Goal: Information Seeking & Learning: Learn about a topic

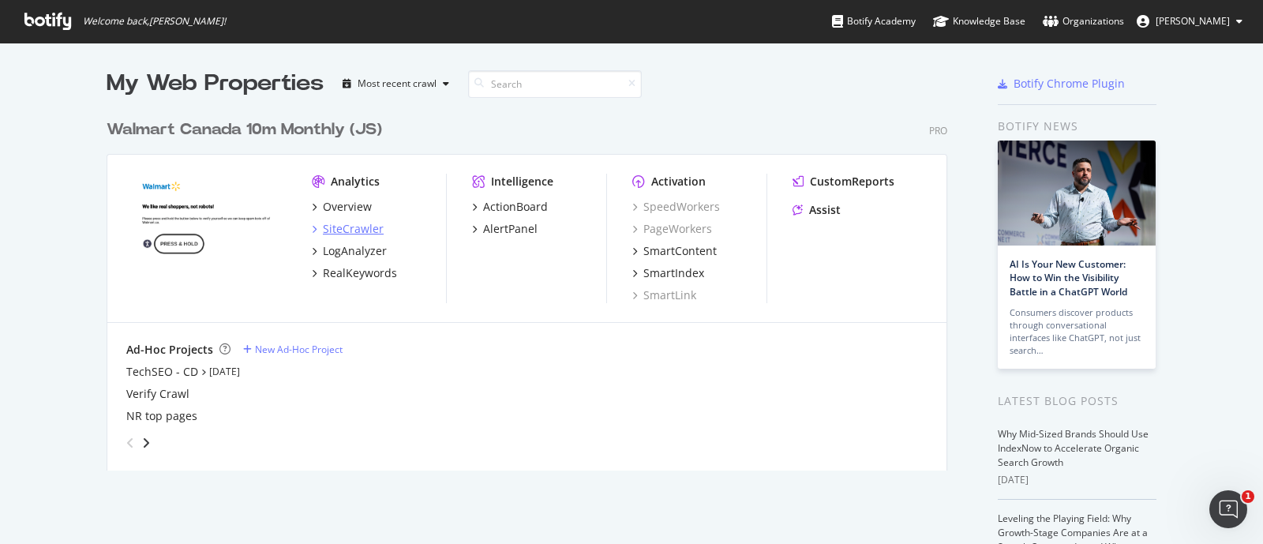
click at [314, 235] on div "SiteCrawler" at bounding box center [348, 229] width 72 height 16
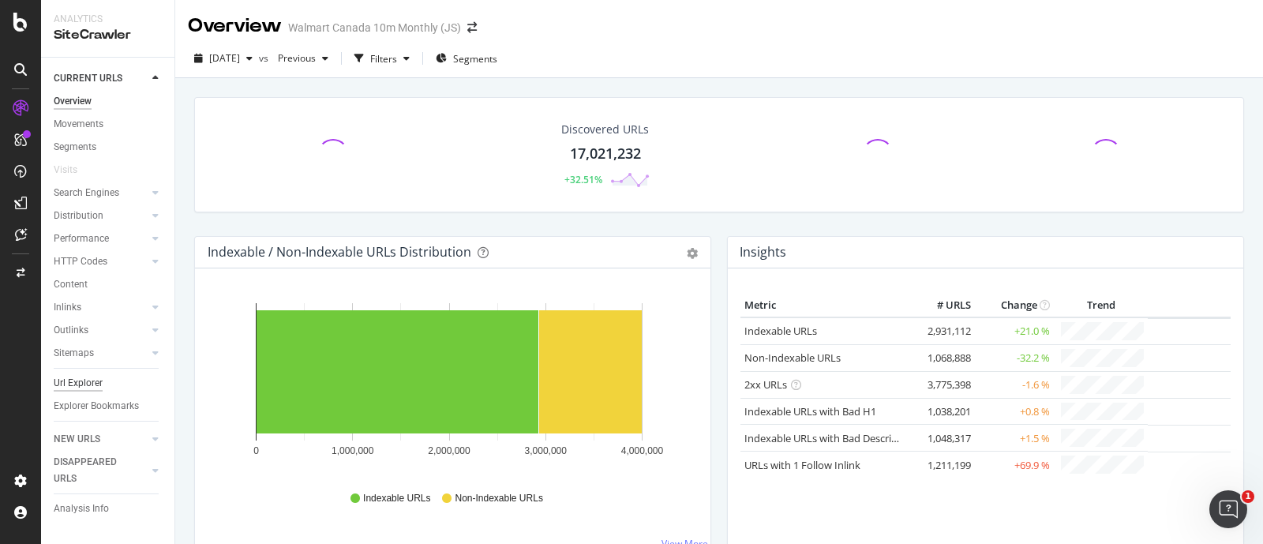
click at [88, 377] on div "Url Explorer" at bounding box center [78, 383] width 49 height 17
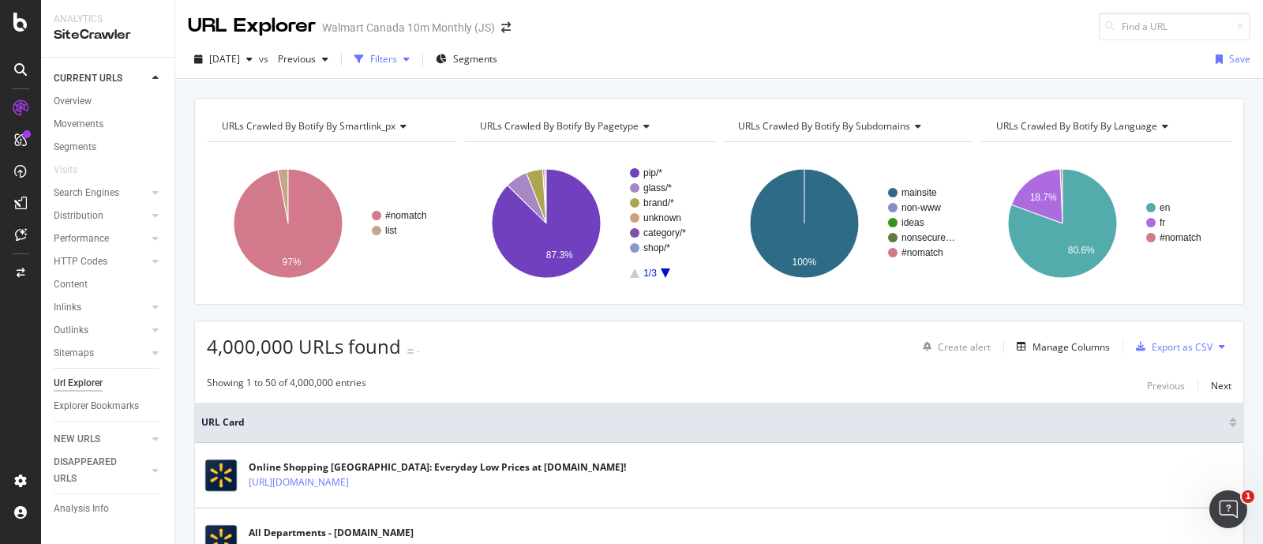
click at [370, 56] on div "button" at bounding box center [359, 59] width 22 height 22
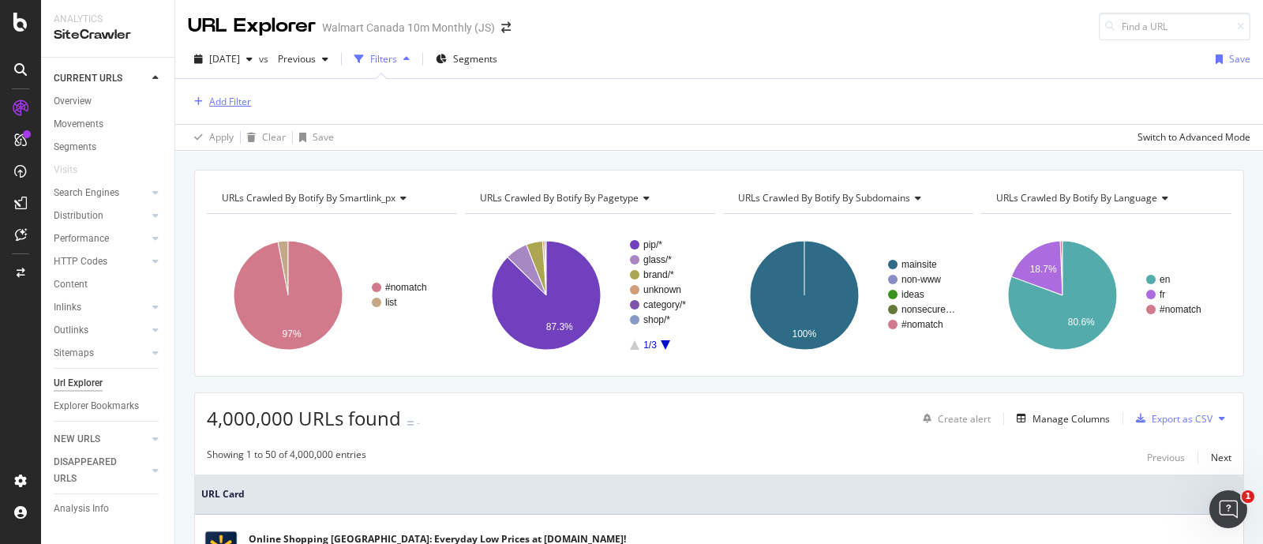
click at [227, 99] on div "Add Filter" at bounding box center [230, 101] width 42 height 13
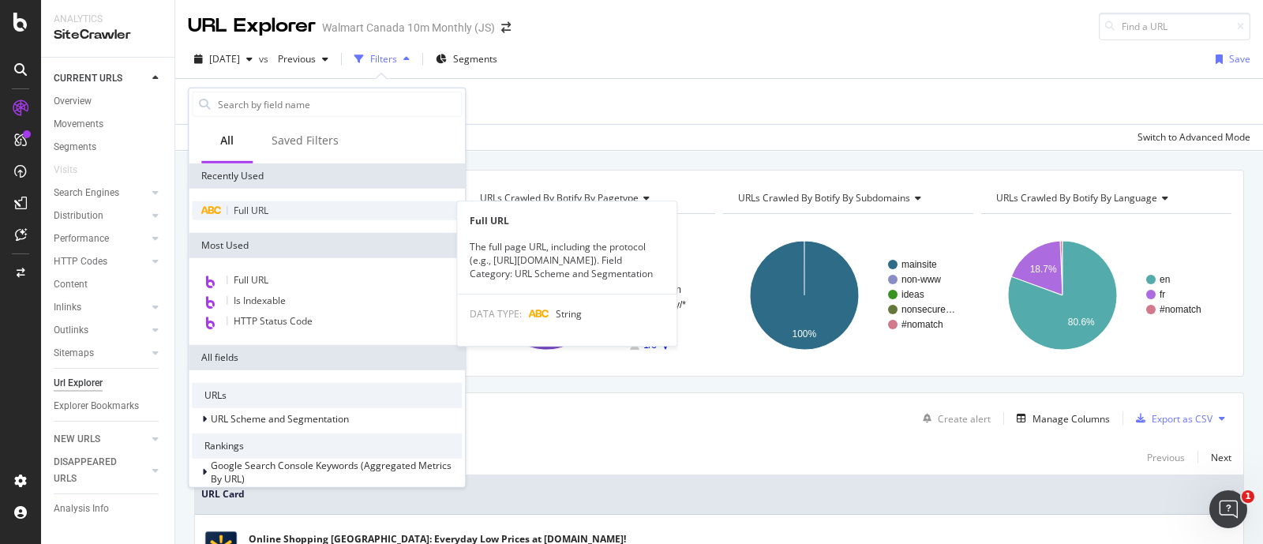
click at [253, 204] on span "Full URL" at bounding box center [251, 210] width 35 height 13
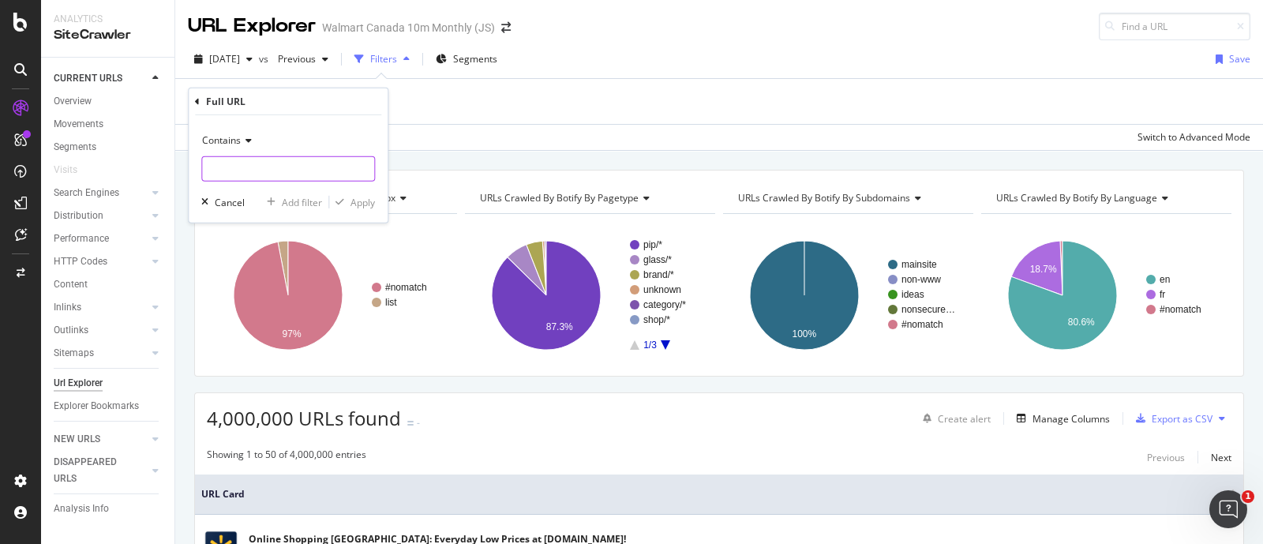
click at [257, 165] on input "text" at bounding box center [288, 168] width 172 height 25
paste input "[URL][DOMAIN_NAME]"
type input "[URL][DOMAIN_NAME]"
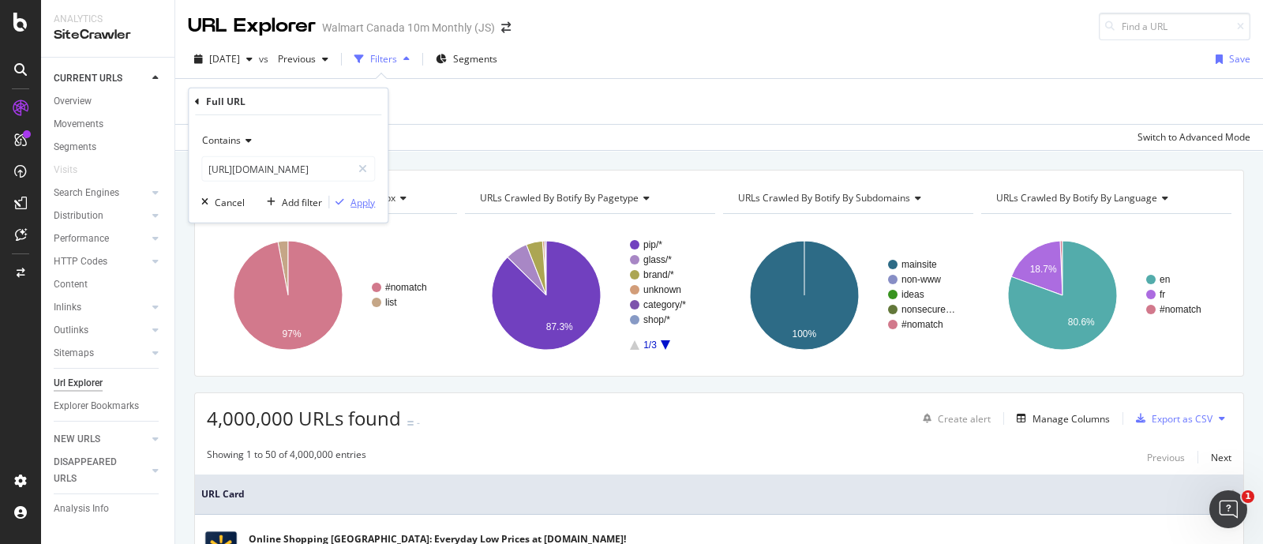
click at [354, 205] on div "Apply" at bounding box center [362, 201] width 24 height 13
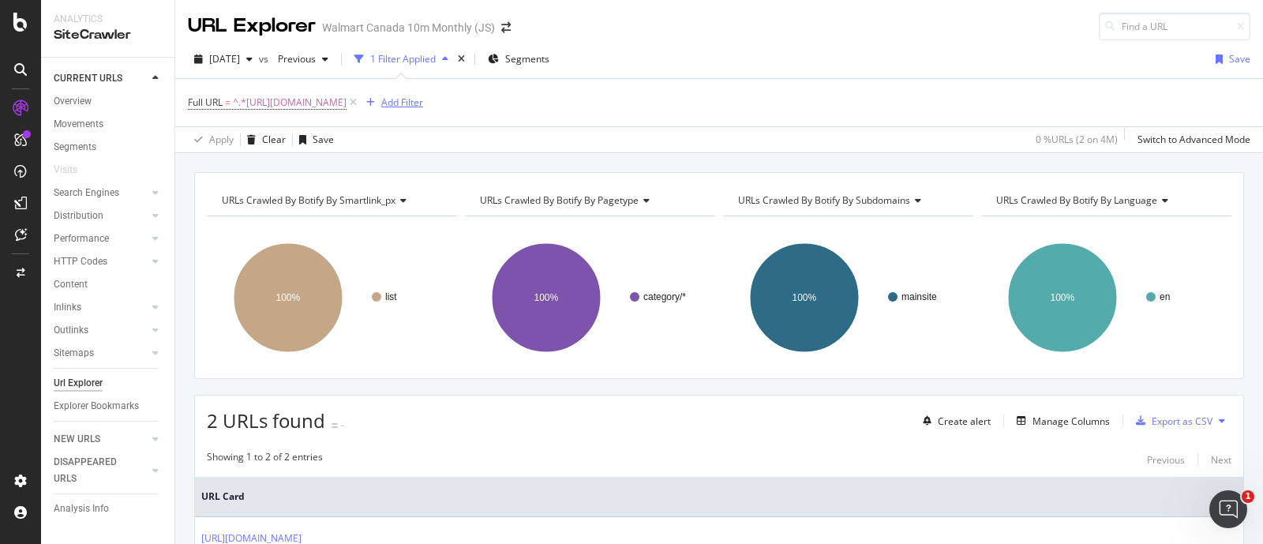
click at [423, 102] on div "Add Filter" at bounding box center [402, 102] width 42 height 13
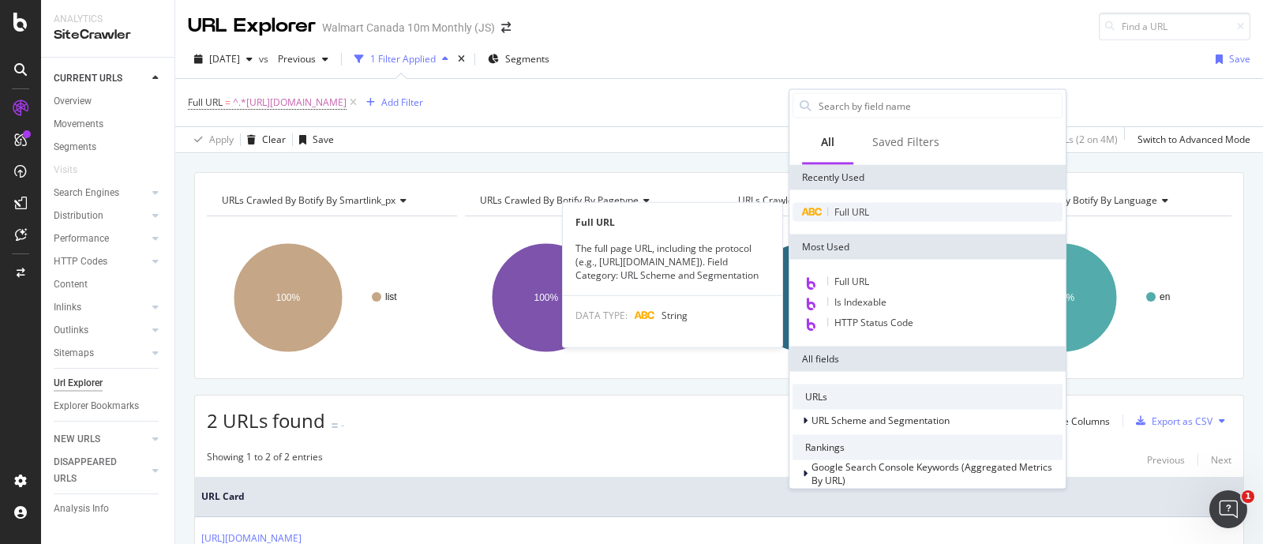
click at [834, 210] on span "Full URL" at bounding box center [851, 211] width 35 height 13
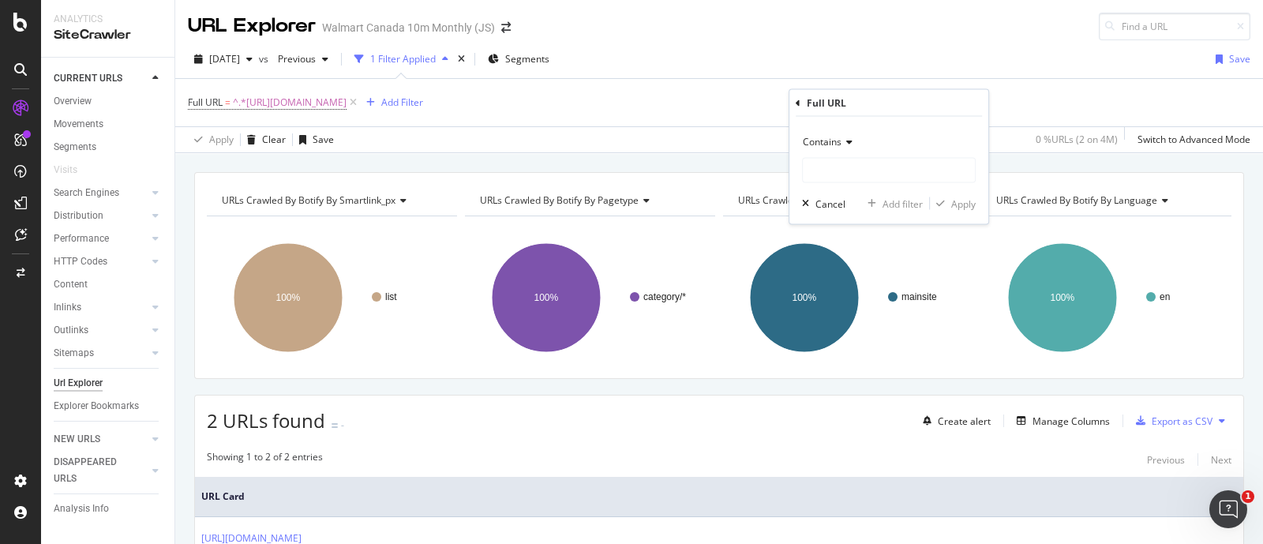
click at [815, 138] on span "Contains" at bounding box center [822, 141] width 39 height 13
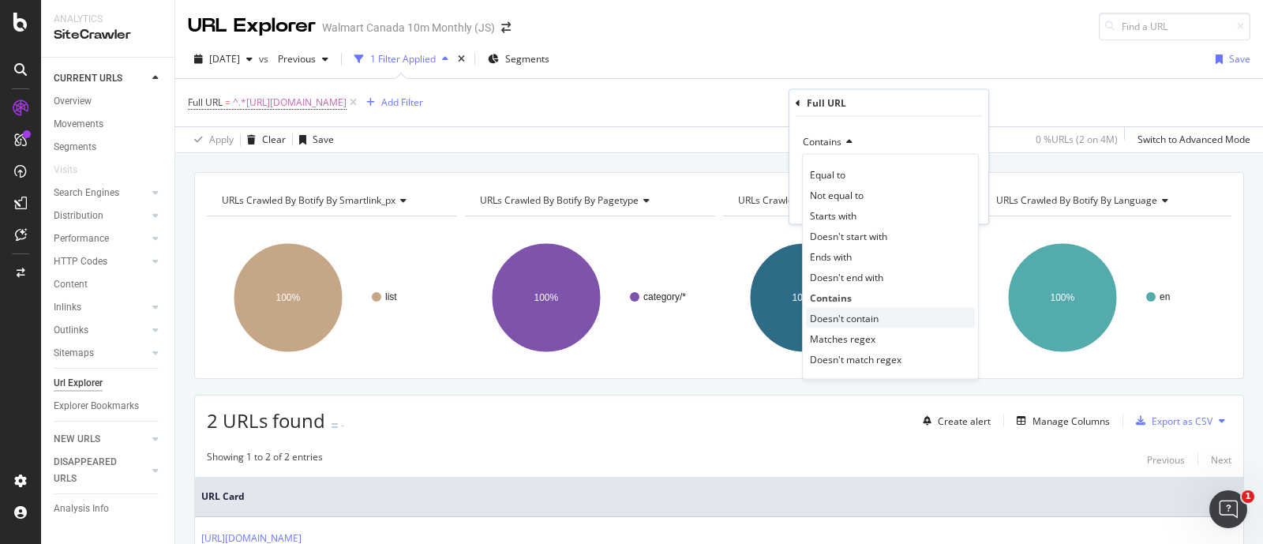
click at [845, 318] on span "Doesn't contain" at bounding box center [844, 317] width 69 height 13
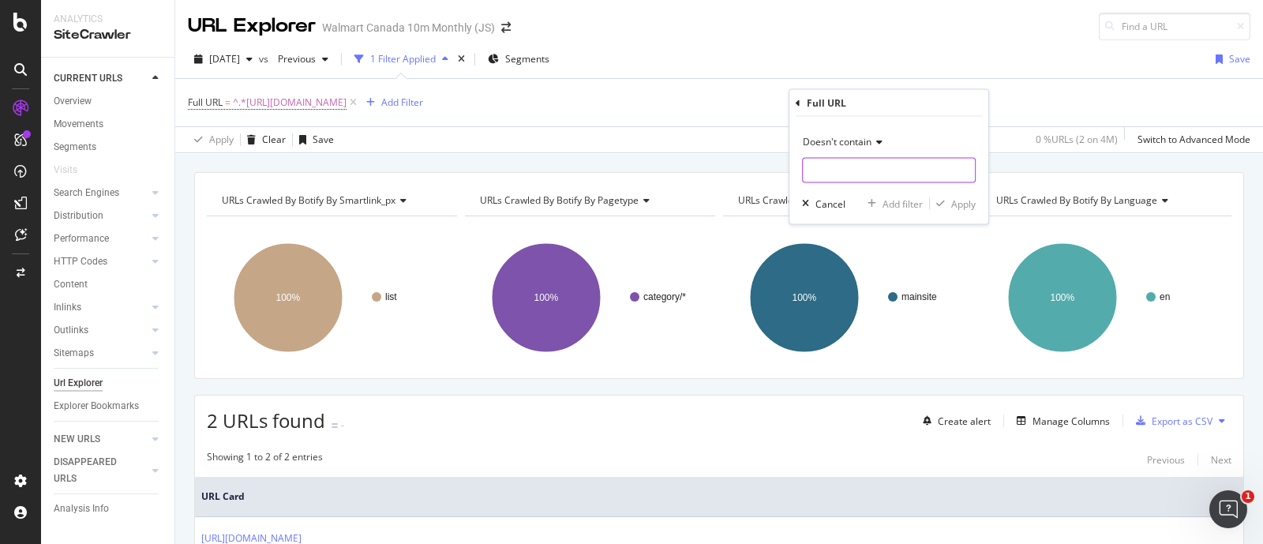
click at [853, 177] on input "text" at bounding box center [889, 170] width 172 height 25
type input "?"
click at [947, 204] on div "button" at bounding box center [940, 203] width 21 height 9
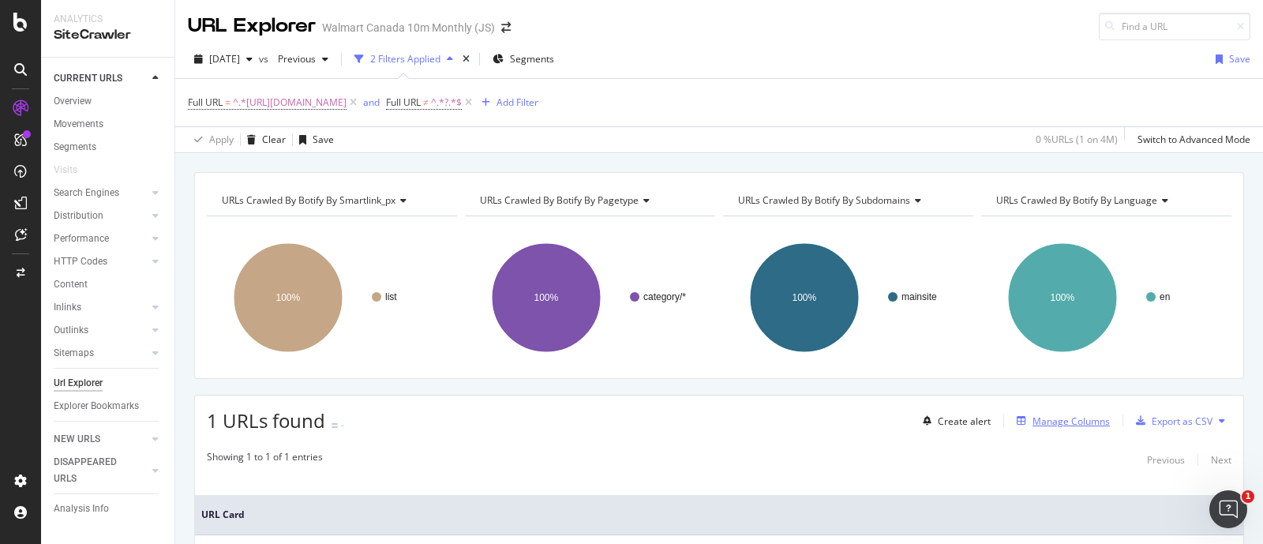
click at [1080, 419] on div "Manage Columns" at bounding box center [1071, 420] width 77 height 13
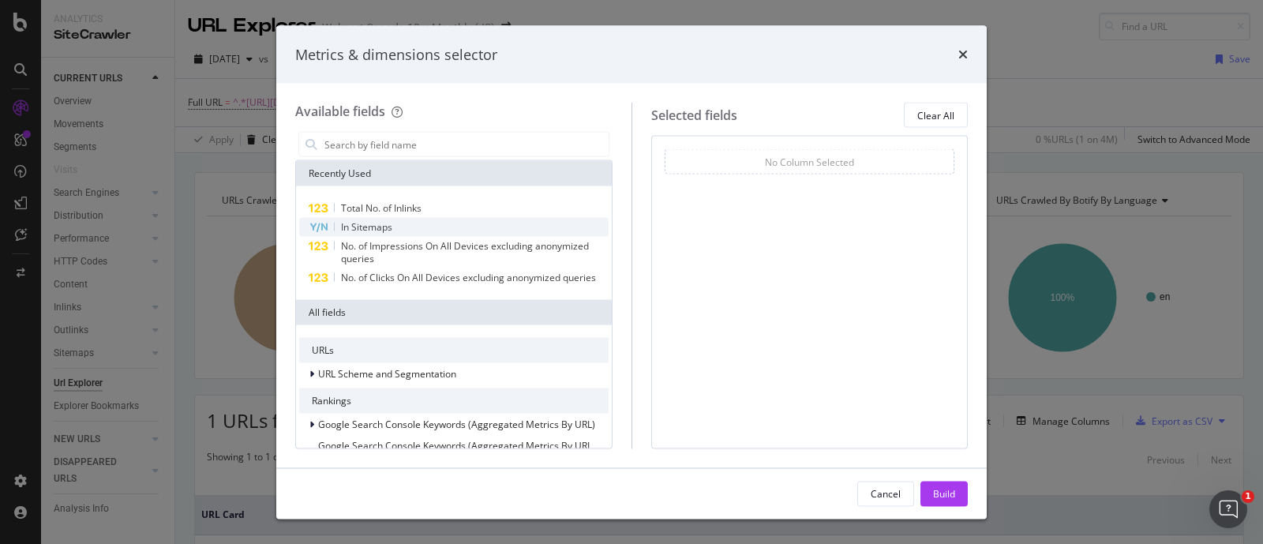
click at [427, 224] on div "In Sitemaps" at bounding box center [453, 227] width 309 height 19
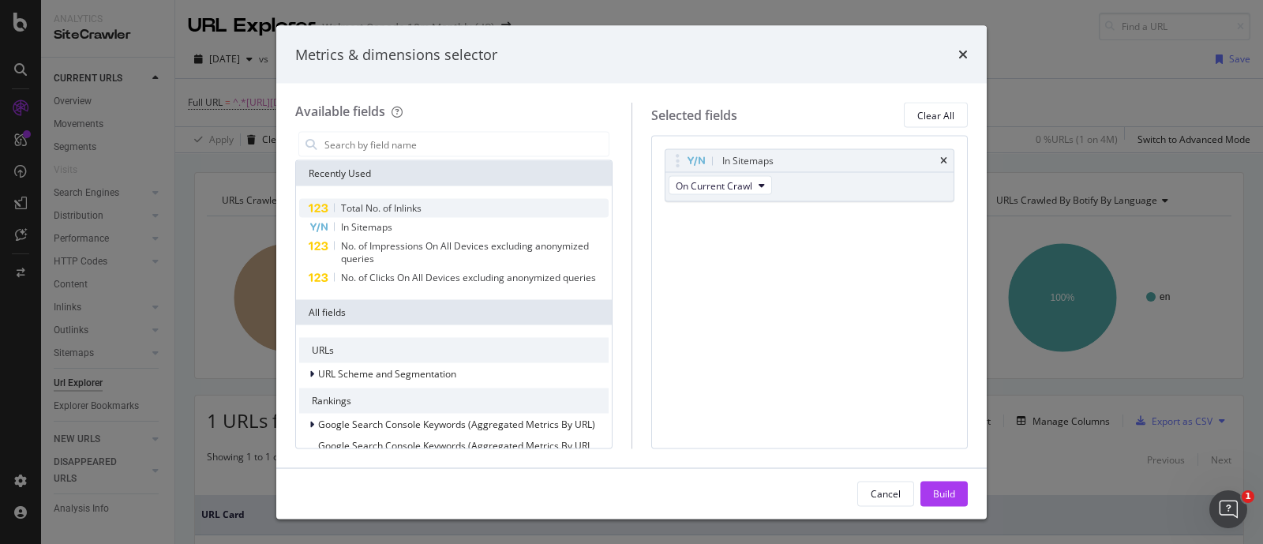
click at [412, 211] on span "Total No. of Inlinks" at bounding box center [381, 207] width 81 height 13
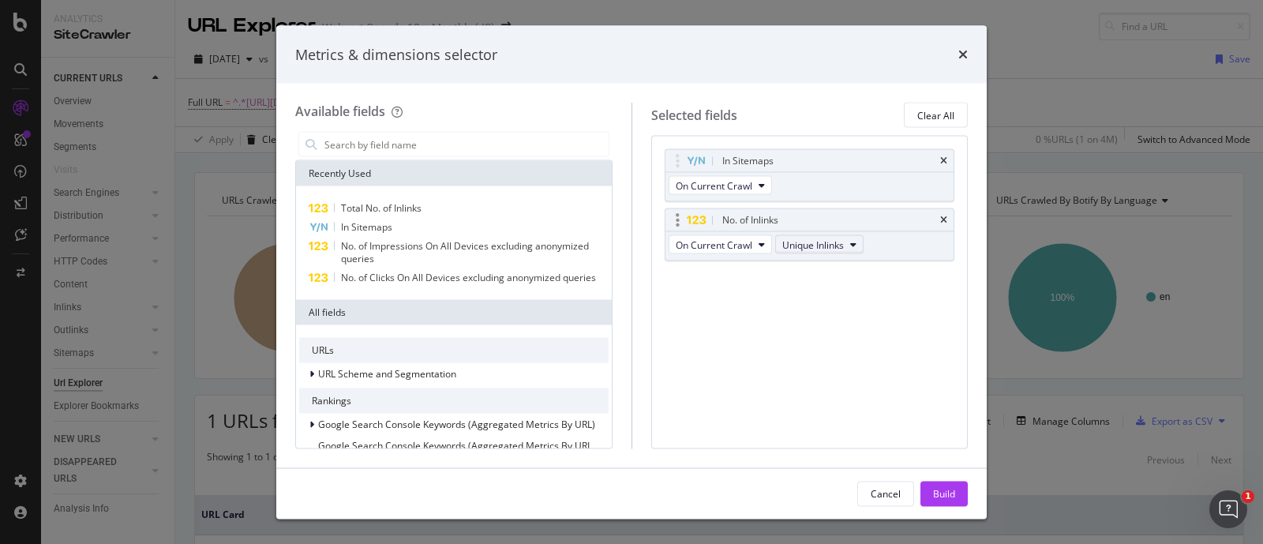
click at [804, 252] on button "Unique Inlinks" at bounding box center [819, 244] width 88 height 19
click at [816, 305] on span "Total Inlinks" at bounding box center [821, 301] width 66 height 14
click at [928, 483] on button "Build" at bounding box center [943, 493] width 47 height 25
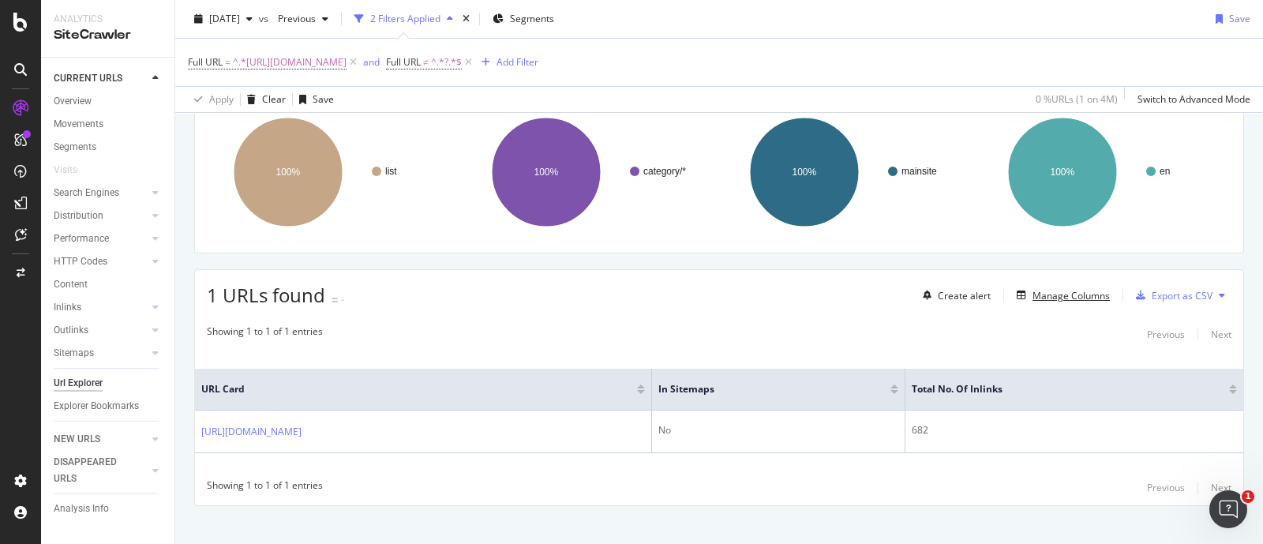
scroll to position [132, 0]
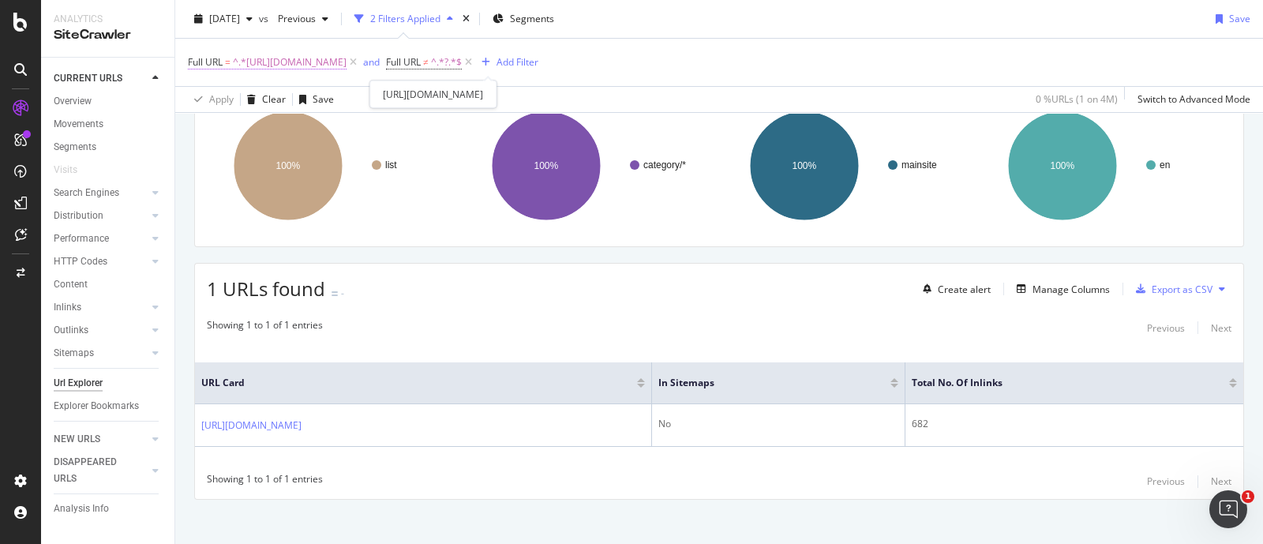
click at [347, 61] on span "^.*[URL][DOMAIN_NAME]" at bounding box center [290, 62] width 114 height 22
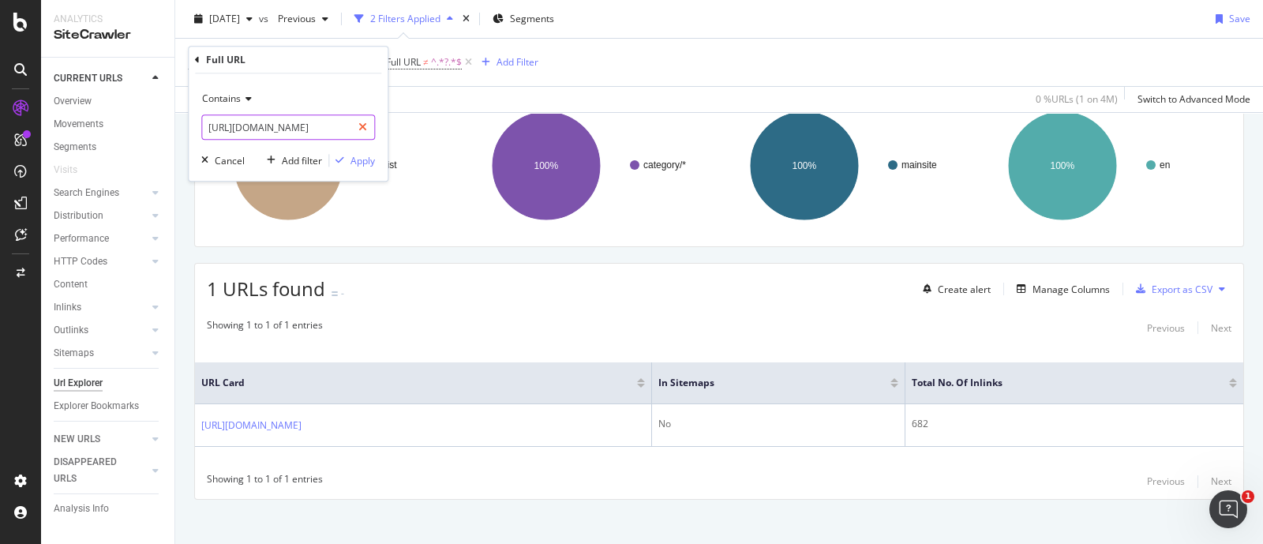
click at [360, 131] on icon at bounding box center [362, 127] width 9 height 11
click at [315, 126] on input "text" at bounding box center [288, 126] width 172 height 25
paste input "[URL][DOMAIN_NAME]"
type input "[URL][DOMAIN_NAME]"
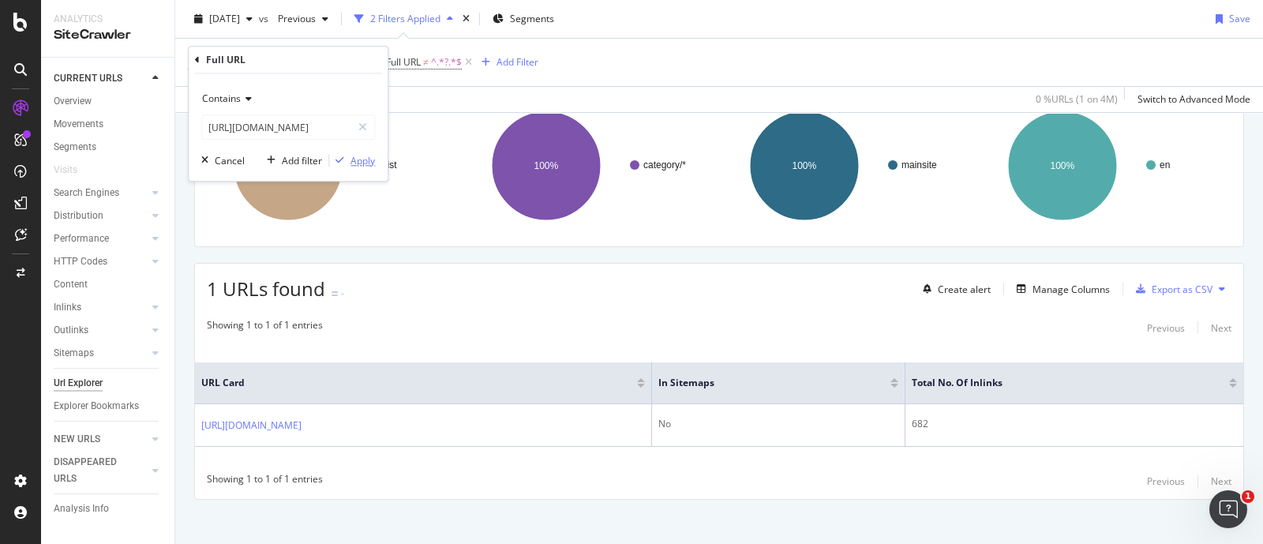
scroll to position [0, 0]
click at [353, 159] on div "Apply" at bounding box center [362, 160] width 24 height 13
